Goal: Task Accomplishment & Management: Complete application form

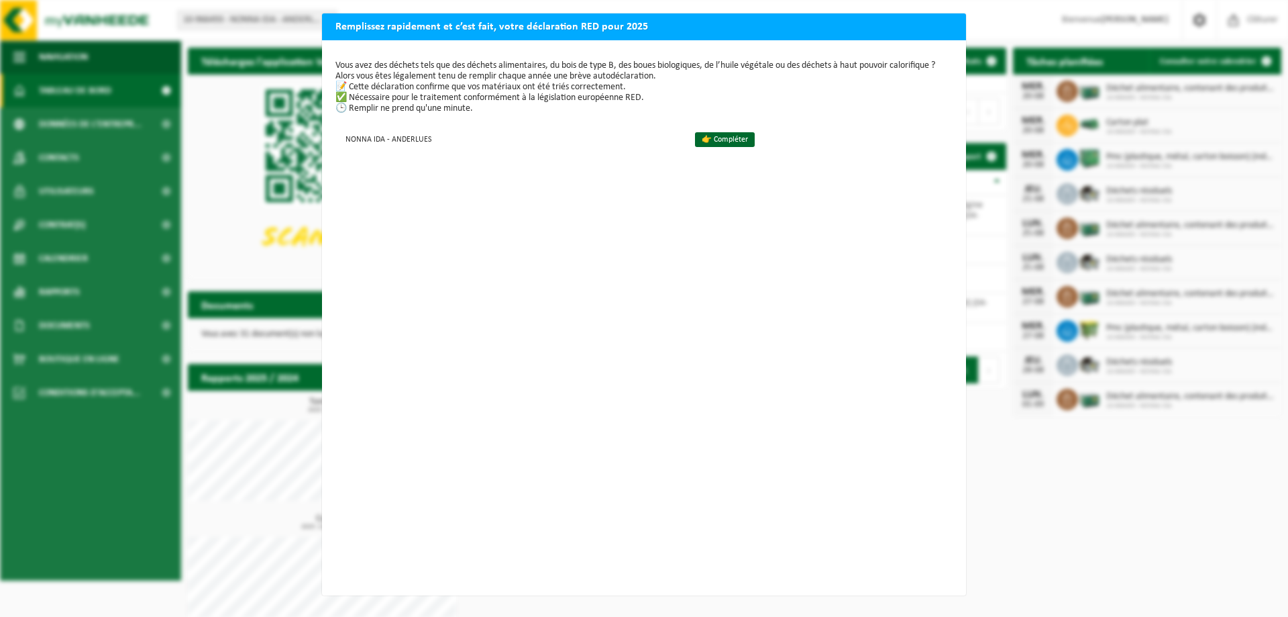
click at [1019, 464] on div "Remplissez rapidement et c’est fait, votre déclaration RED pour 2025 Vous avez …" at bounding box center [644, 308] width 1288 height 617
click at [523, 148] on td "NONNA IDA - ANDERLUES" at bounding box center [510, 139] width 348 height 22
click at [260, 227] on div "Remplissez rapidement et c’est fait, votre déclaration RED pour 2025 Vous avez …" at bounding box center [644, 308] width 1288 height 617
click at [742, 129] on td "👉 Compléter" at bounding box center [818, 139] width 269 height 22
click at [741, 138] on link "👉 Compléter" at bounding box center [725, 139] width 60 height 15
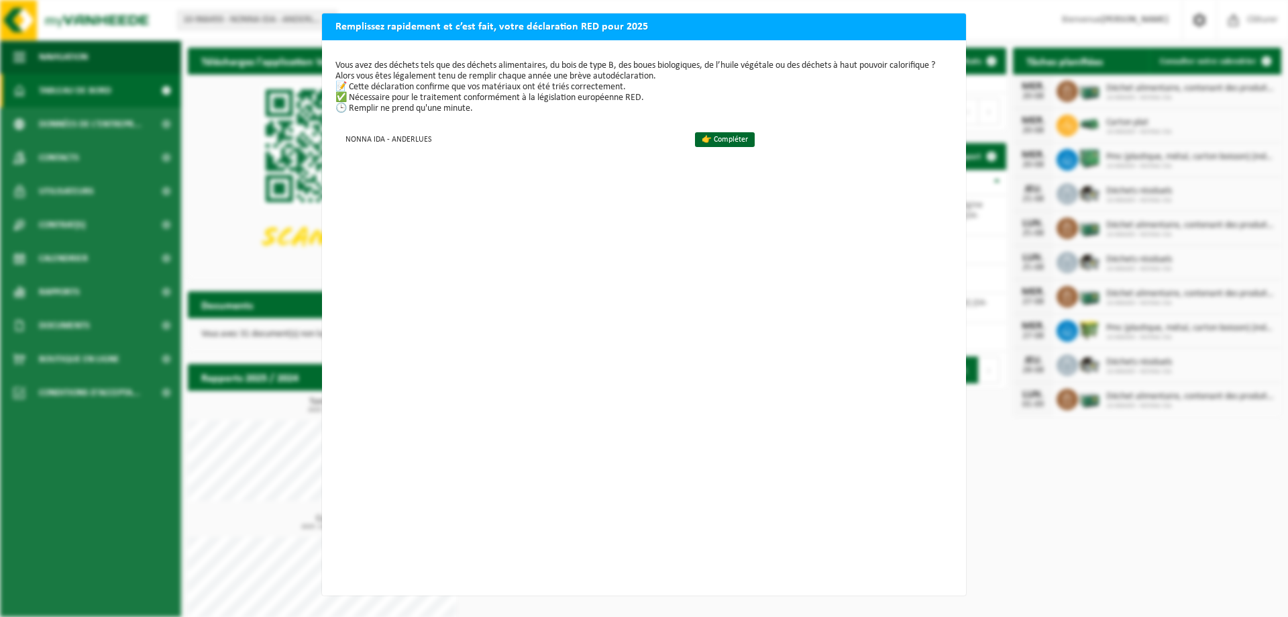
click at [79, 116] on div "Remplissez rapidement et c’est fait, votre déclaration RED pour 2025 Vous avez …" at bounding box center [644, 308] width 1288 height 617
click at [760, 513] on div "Vous avez des déchets tels que des déchets alimentaires, du bois de type B, des…" at bounding box center [644, 317] width 644 height 555
click at [706, 145] on link "👉 Compléter" at bounding box center [725, 139] width 60 height 15
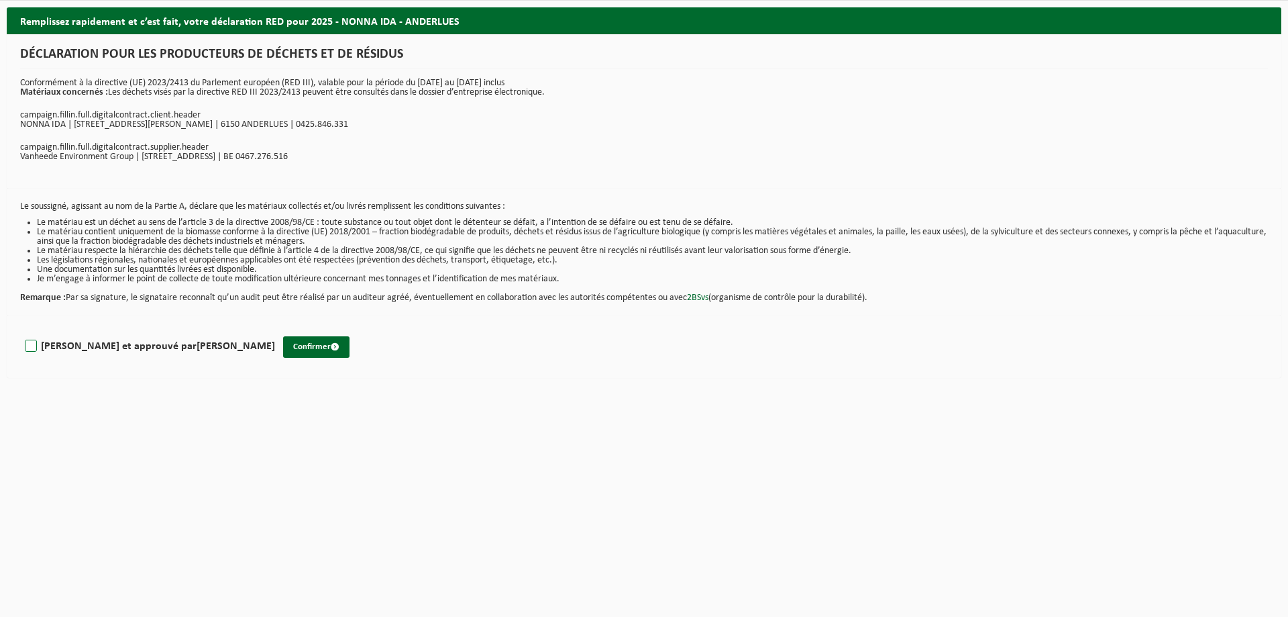
click at [111, 350] on label "Lu et approuvé par SILVIO LUISE" at bounding box center [148, 346] width 253 height 20
click at [275, 329] on input "Lu et approuvé par SILVIO LUISE" at bounding box center [275, 329] width 1 height 1
checkbox input "true"
click at [283, 347] on button "Confirmer" at bounding box center [316, 346] width 66 height 21
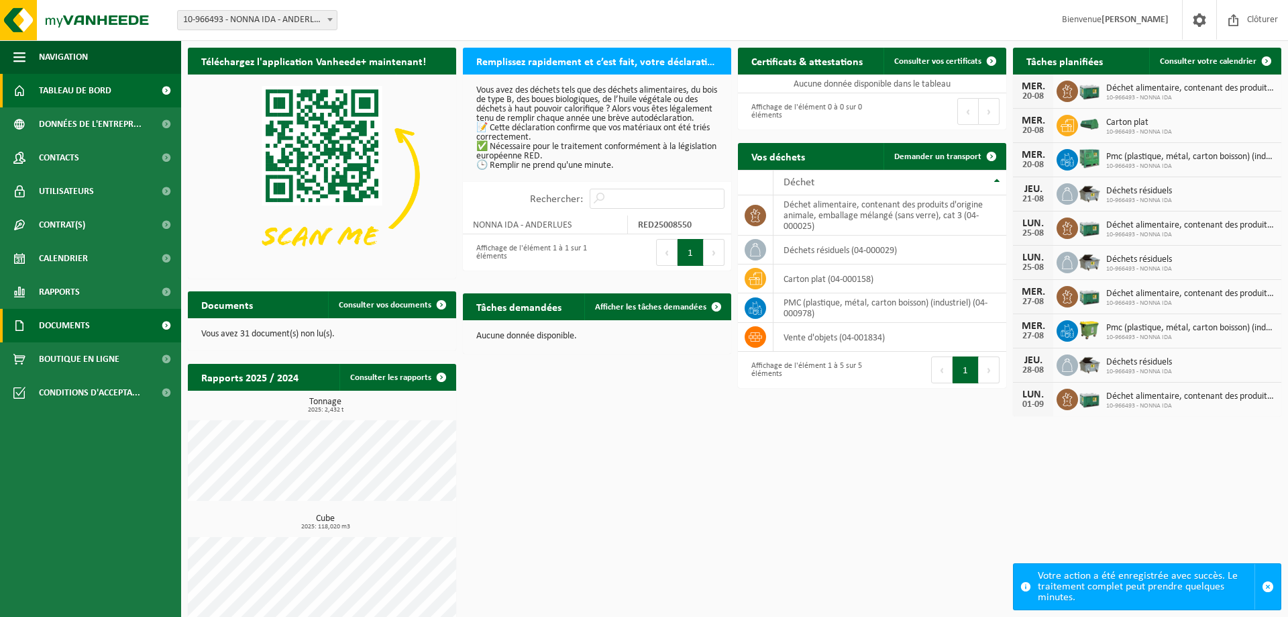
click at [65, 334] on span "Documents" at bounding box center [64, 326] width 51 height 34
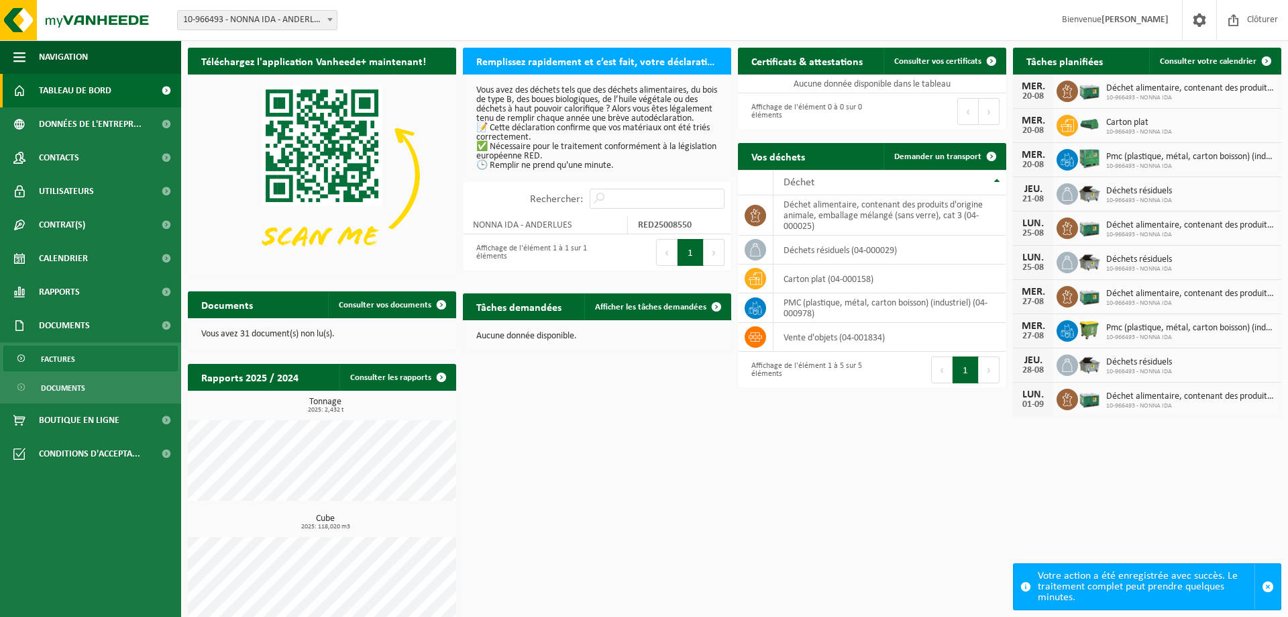
click at [70, 358] on span "Factures" at bounding box center [58, 359] width 34 height 26
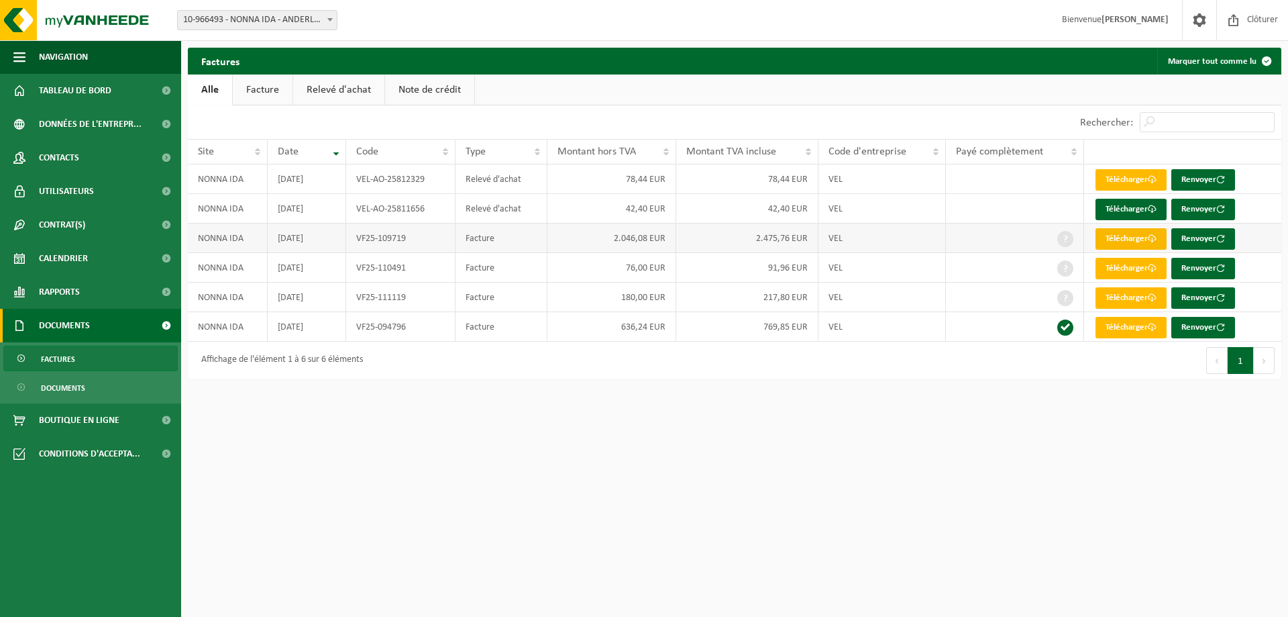
click at [1137, 237] on link "Télécharger" at bounding box center [1131, 238] width 71 height 21
